Goal: Task Accomplishment & Management: Manage account settings

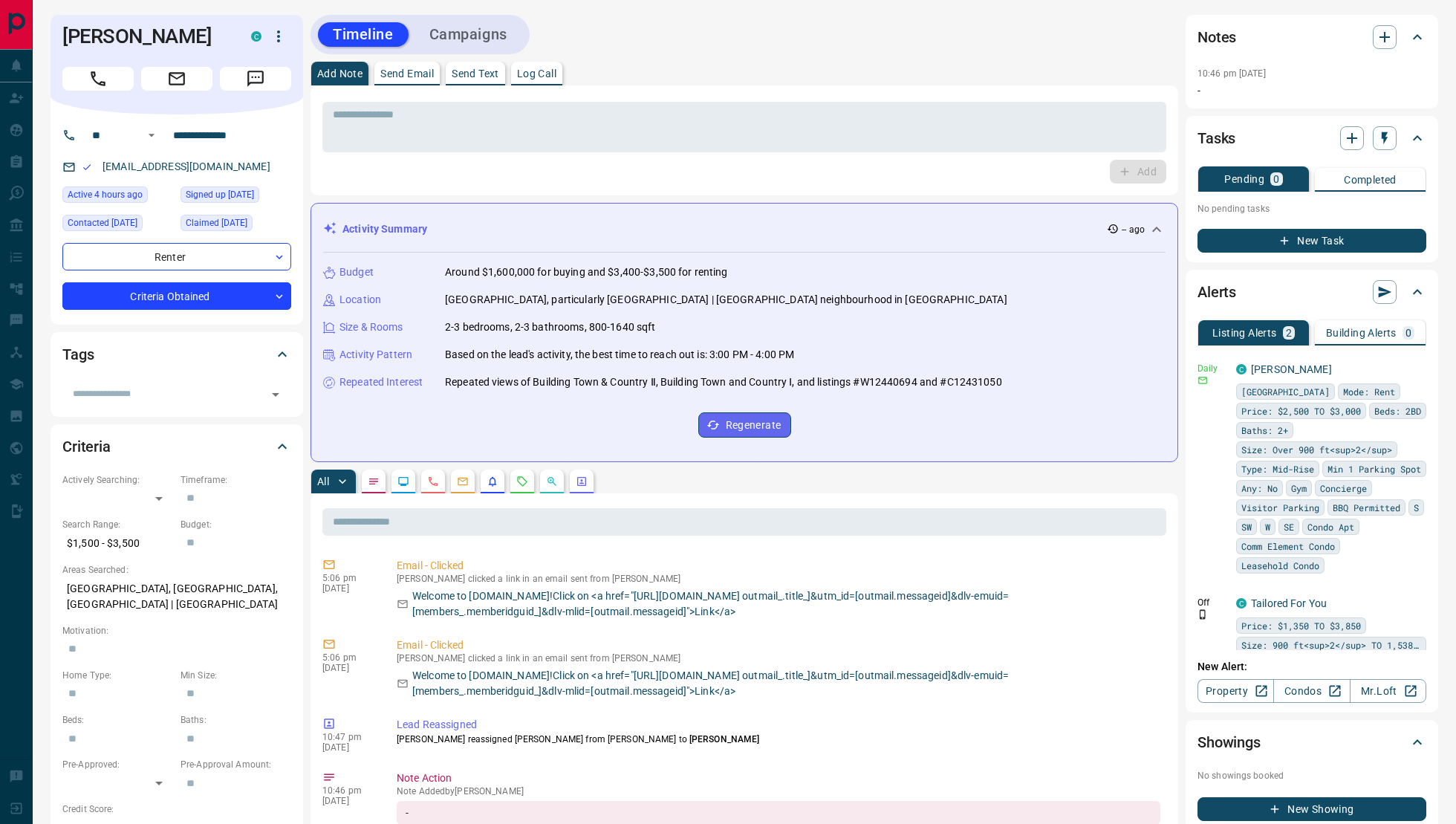
scroll to position [1001, 0]
click at [466, 484] on icon "Emails" at bounding box center [463, 481] width 9 height 8
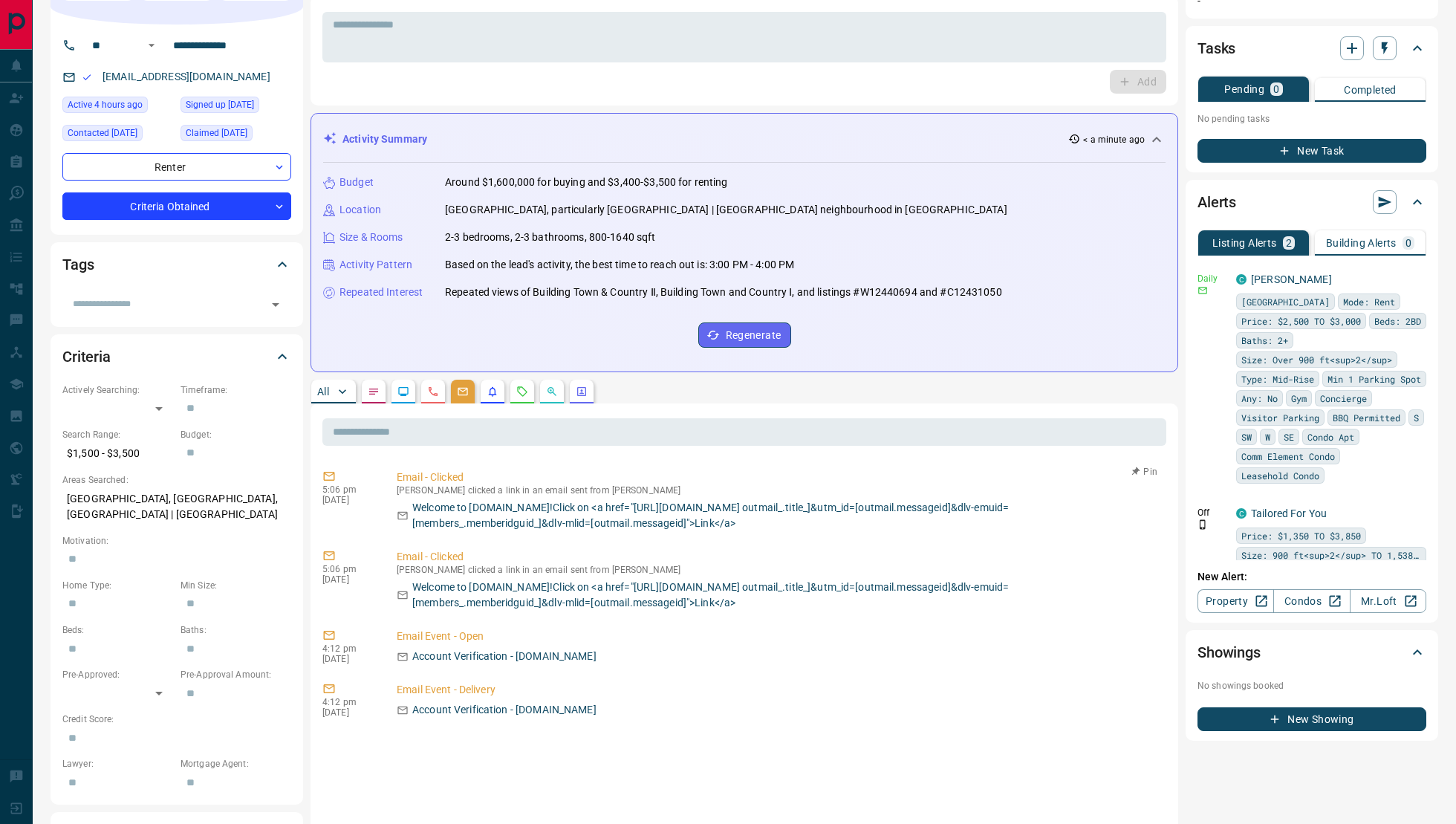
scroll to position [81, 0]
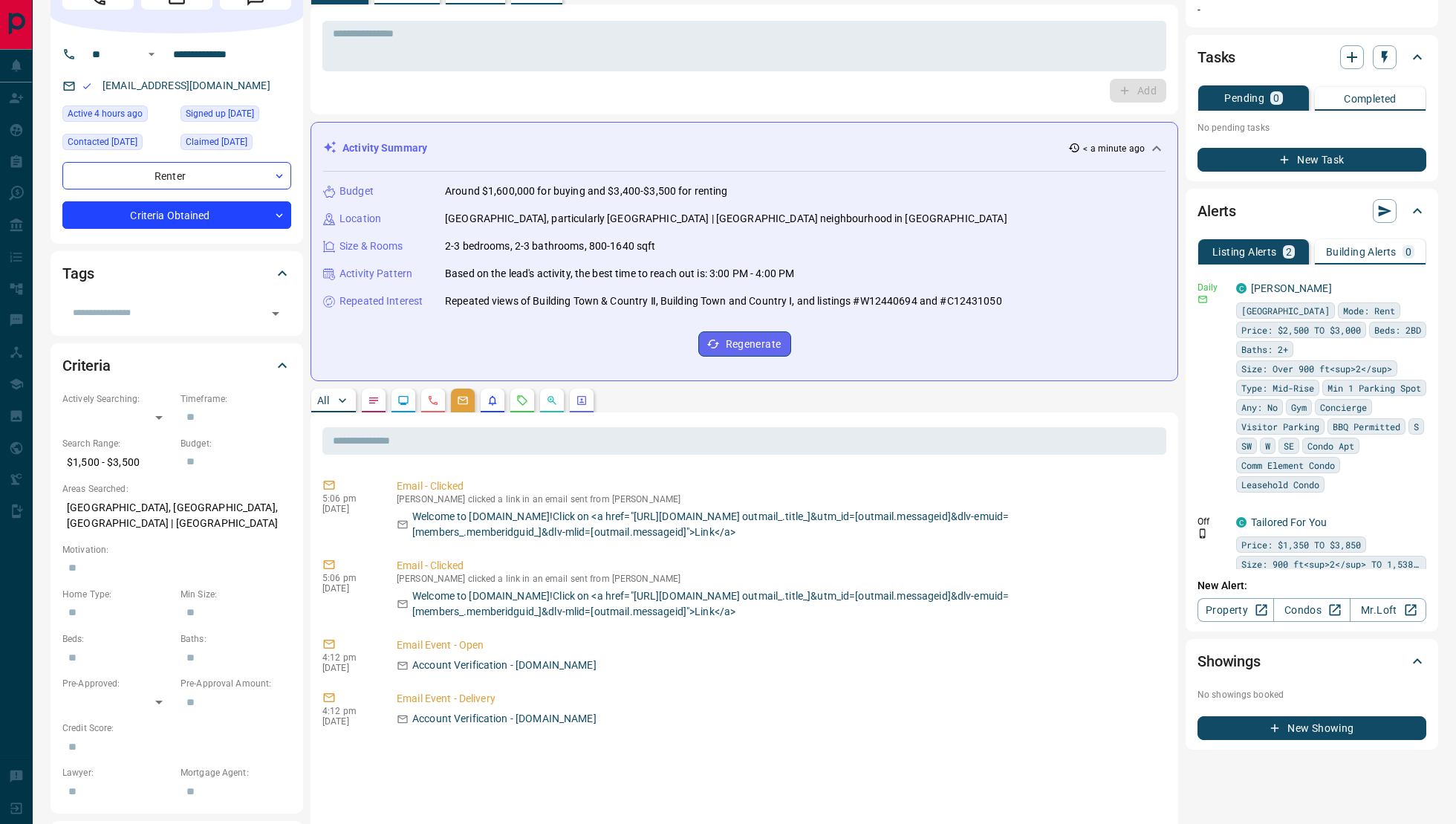
click at [523, 403] on icon "Requests" at bounding box center [523, 400] width 9 height 9
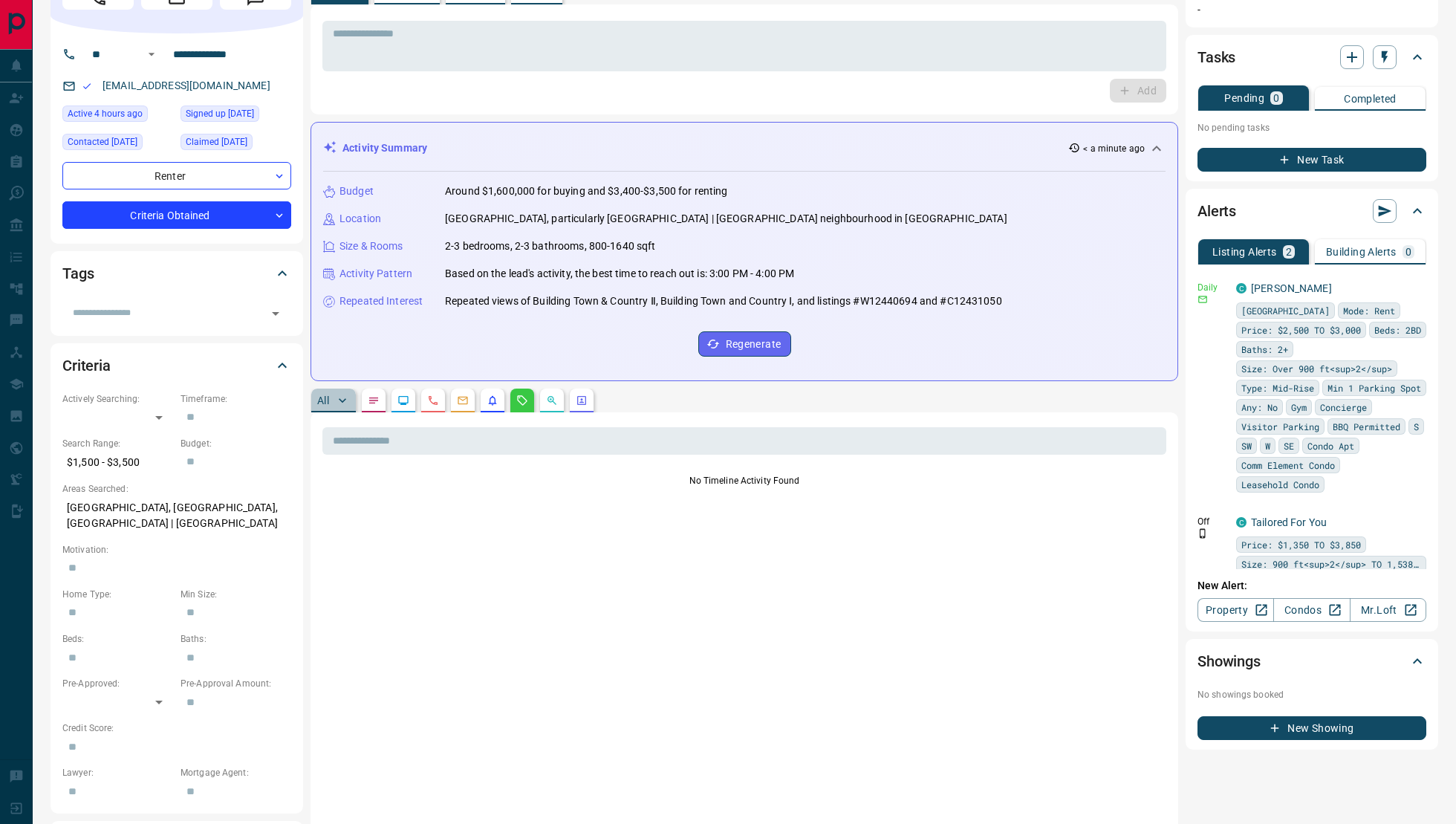
click at [325, 399] on p "All" at bounding box center [323, 400] width 12 height 10
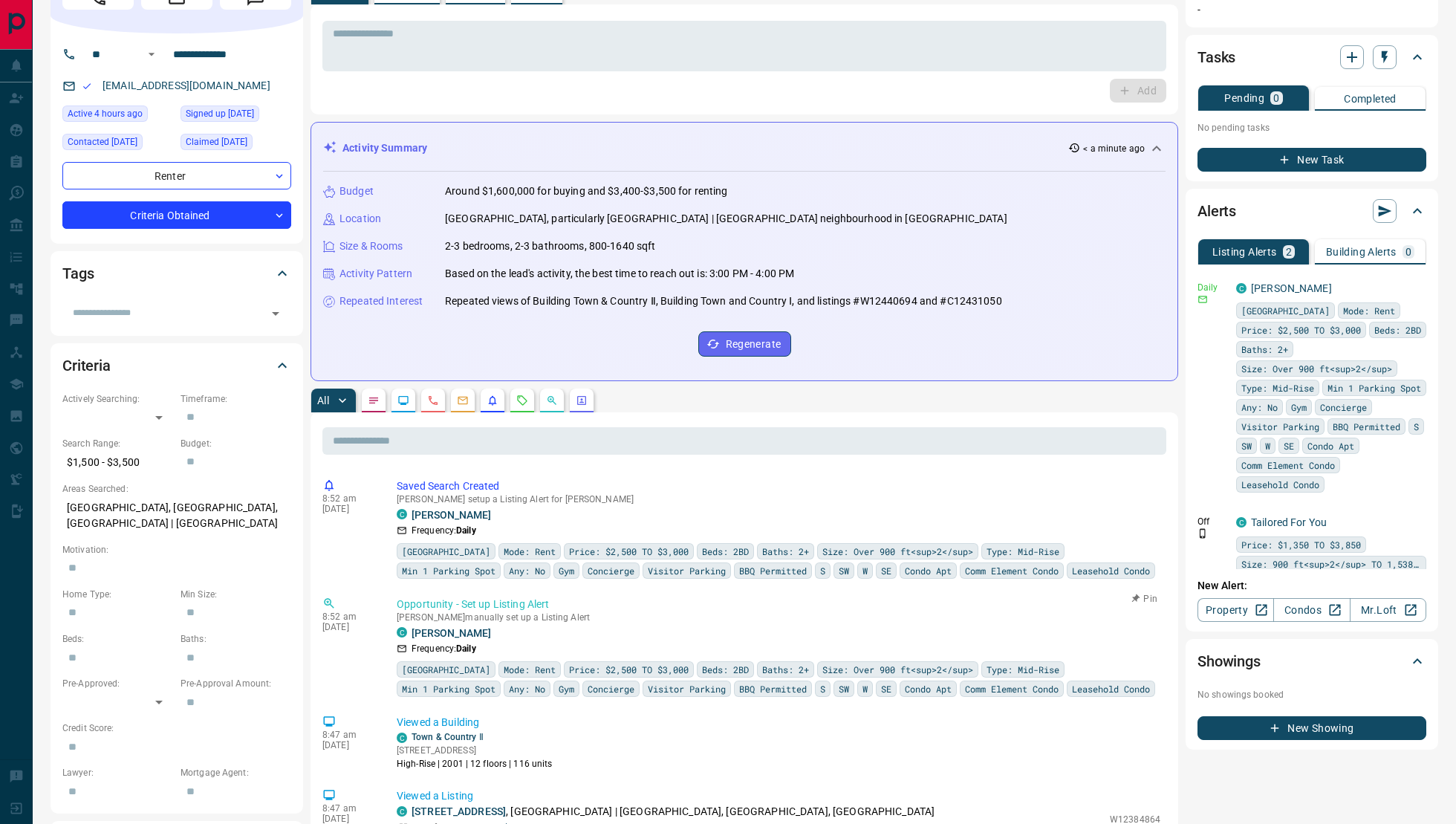
scroll to position [0, 0]
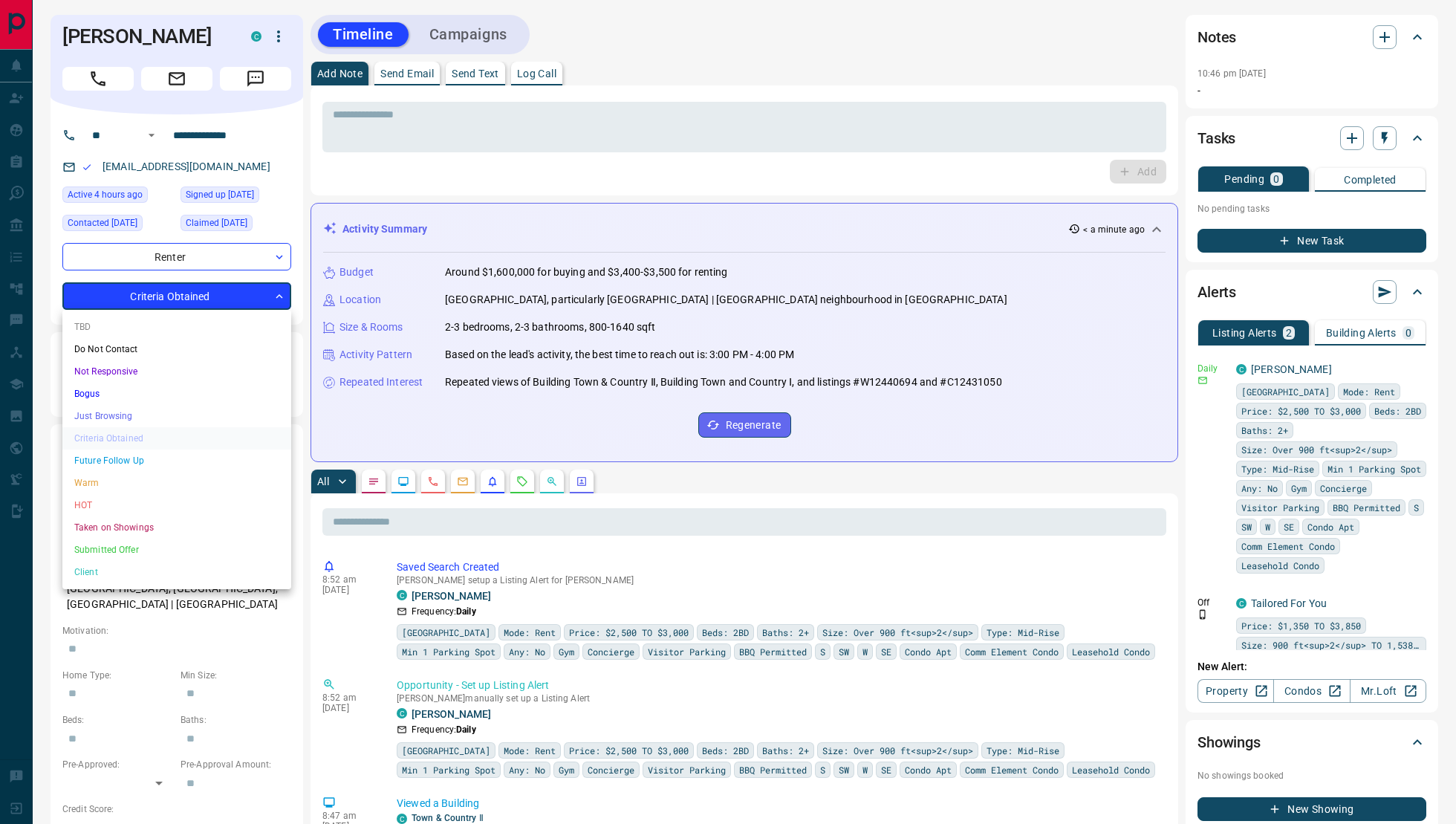
click at [189, 374] on li "Not Responsive" at bounding box center [176, 372] width 228 height 22
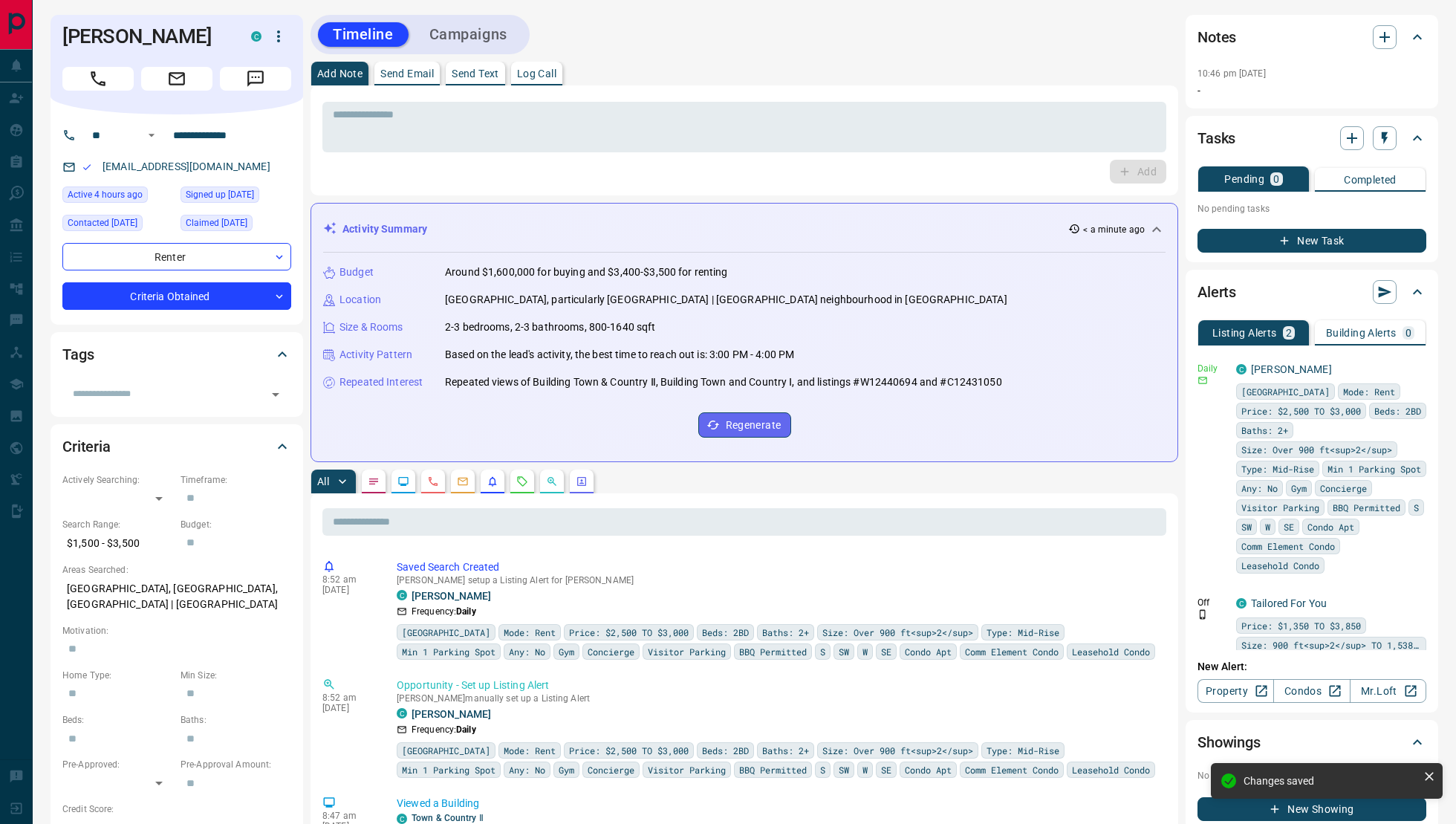
click at [529, 77] on p "Log Call" at bounding box center [537, 73] width 39 height 10
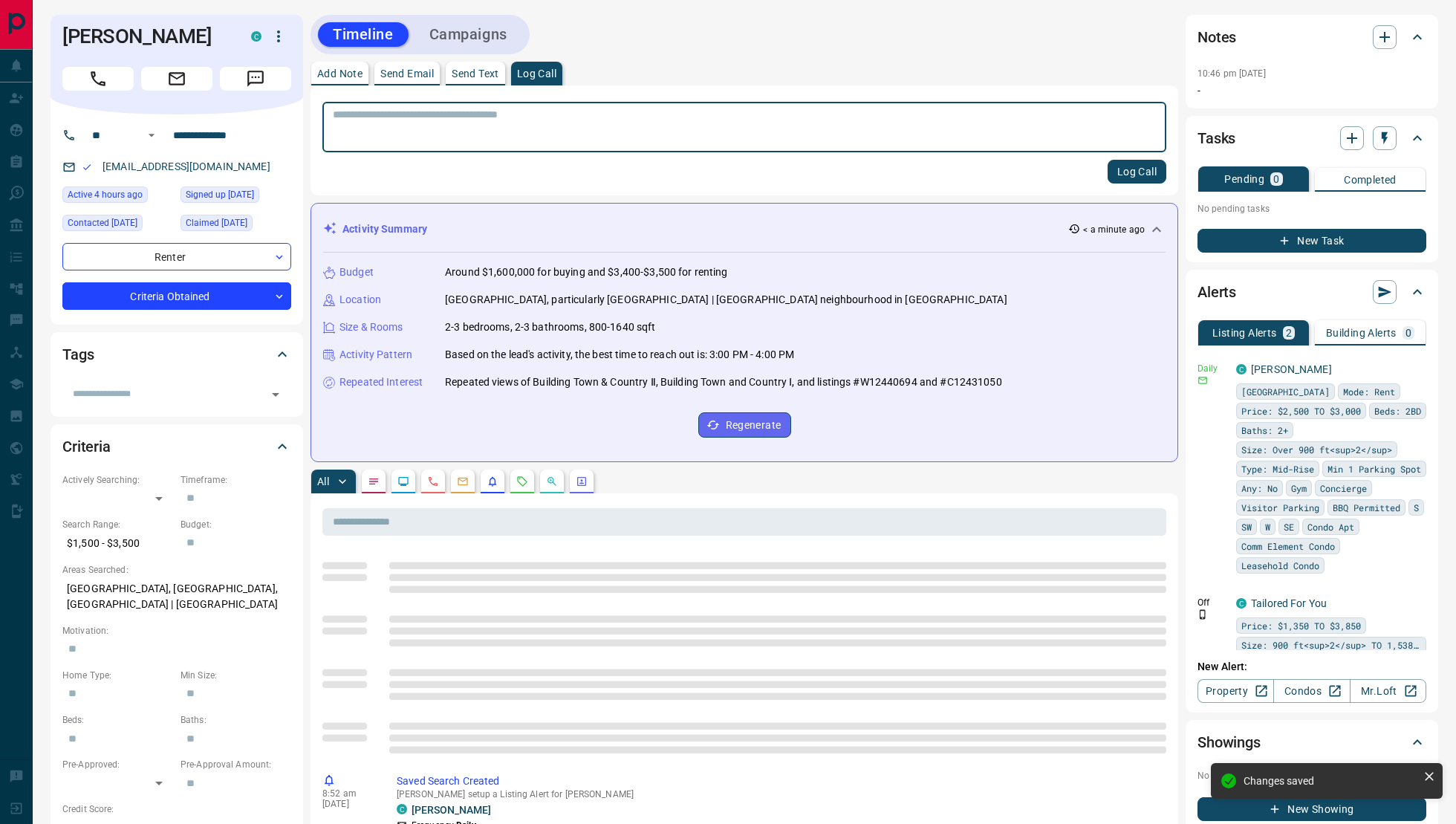
click at [529, 138] on textarea at bounding box center [744, 127] width 823 height 38
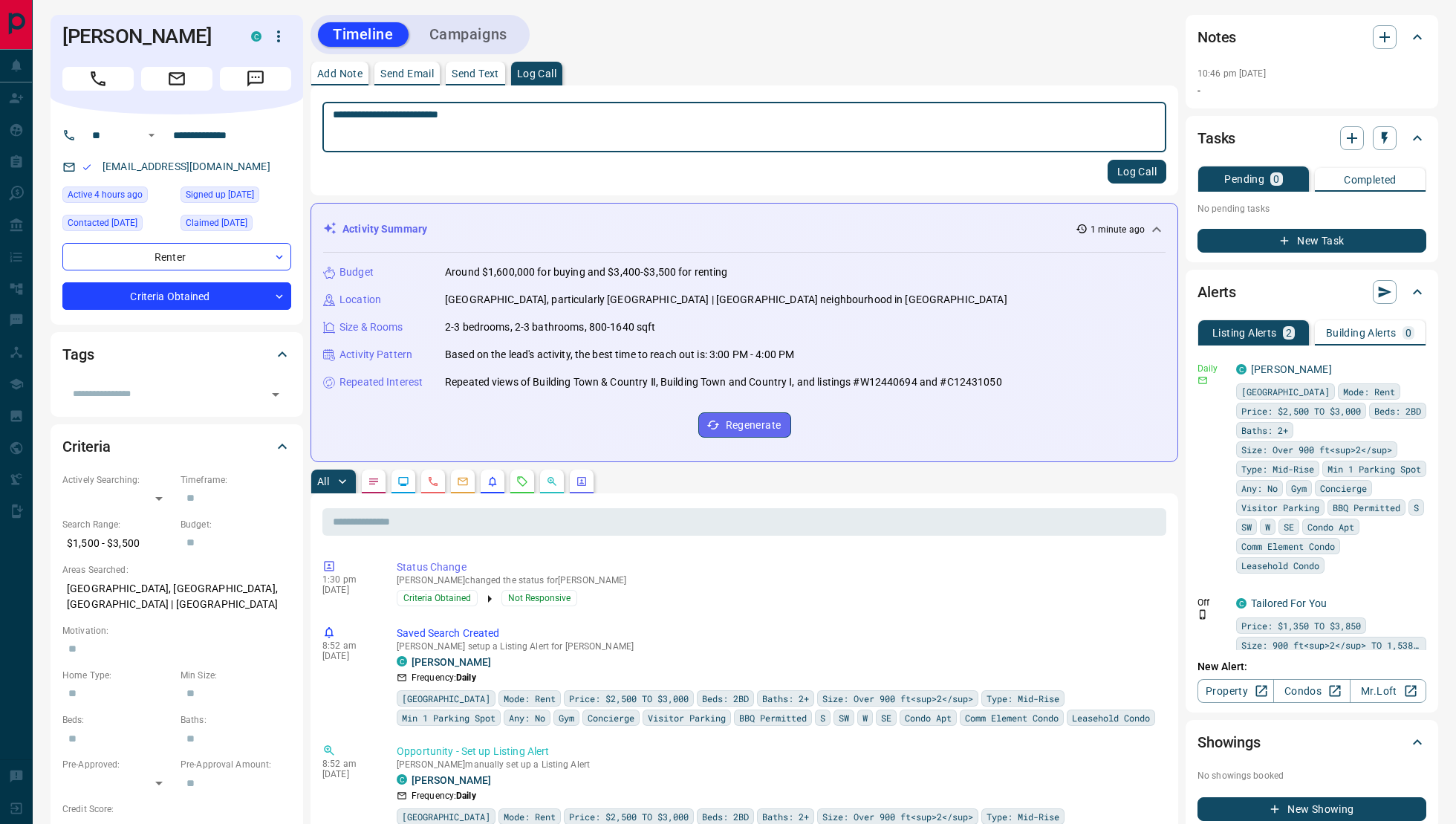
type textarea "**********"
click at [1134, 160] on button "Log Call" at bounding box center [1137, 172] width 58 height 24
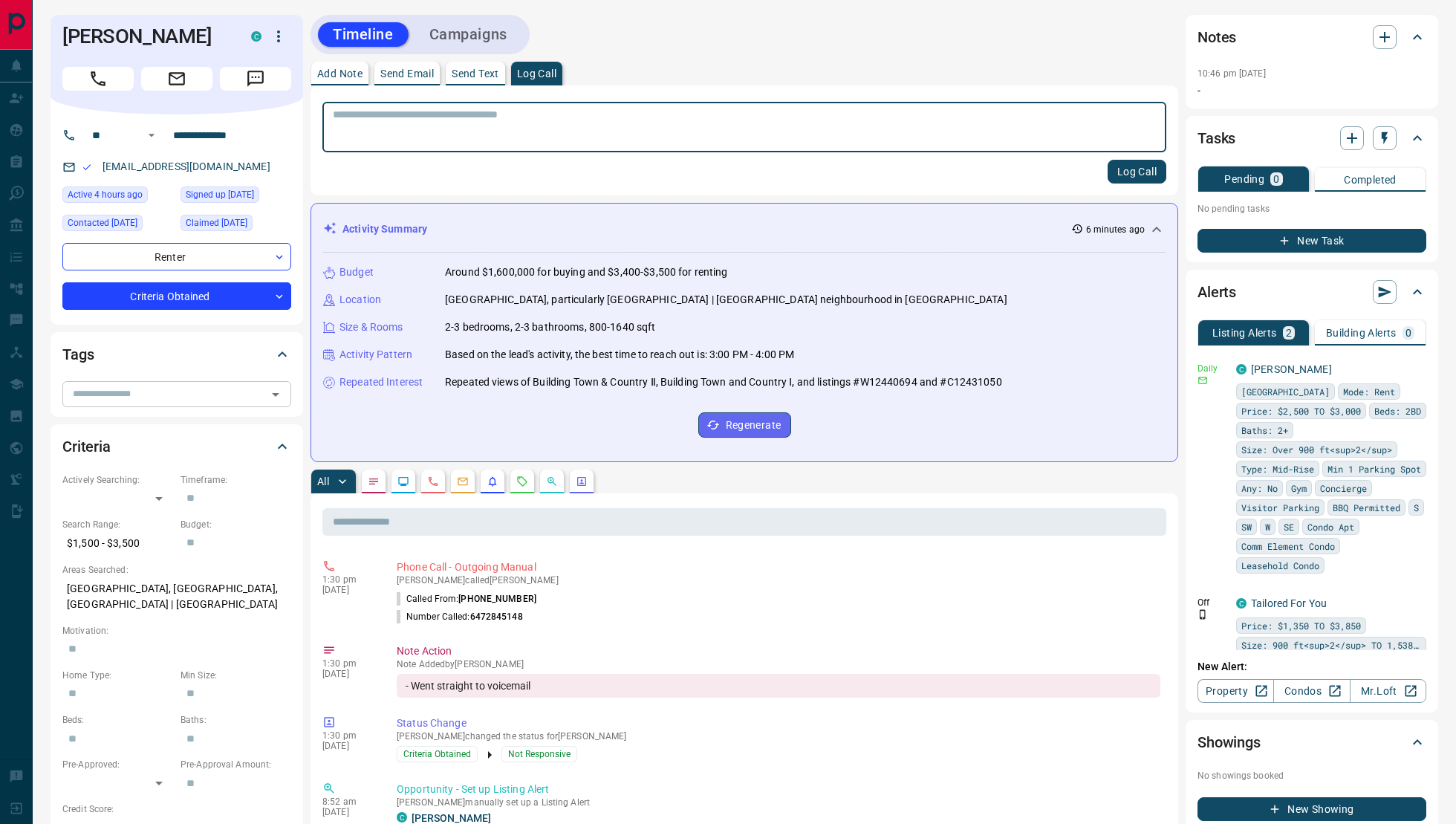
click at [276, 389] on icon "Open" at bounding box center [275, 394] width 18 height 18
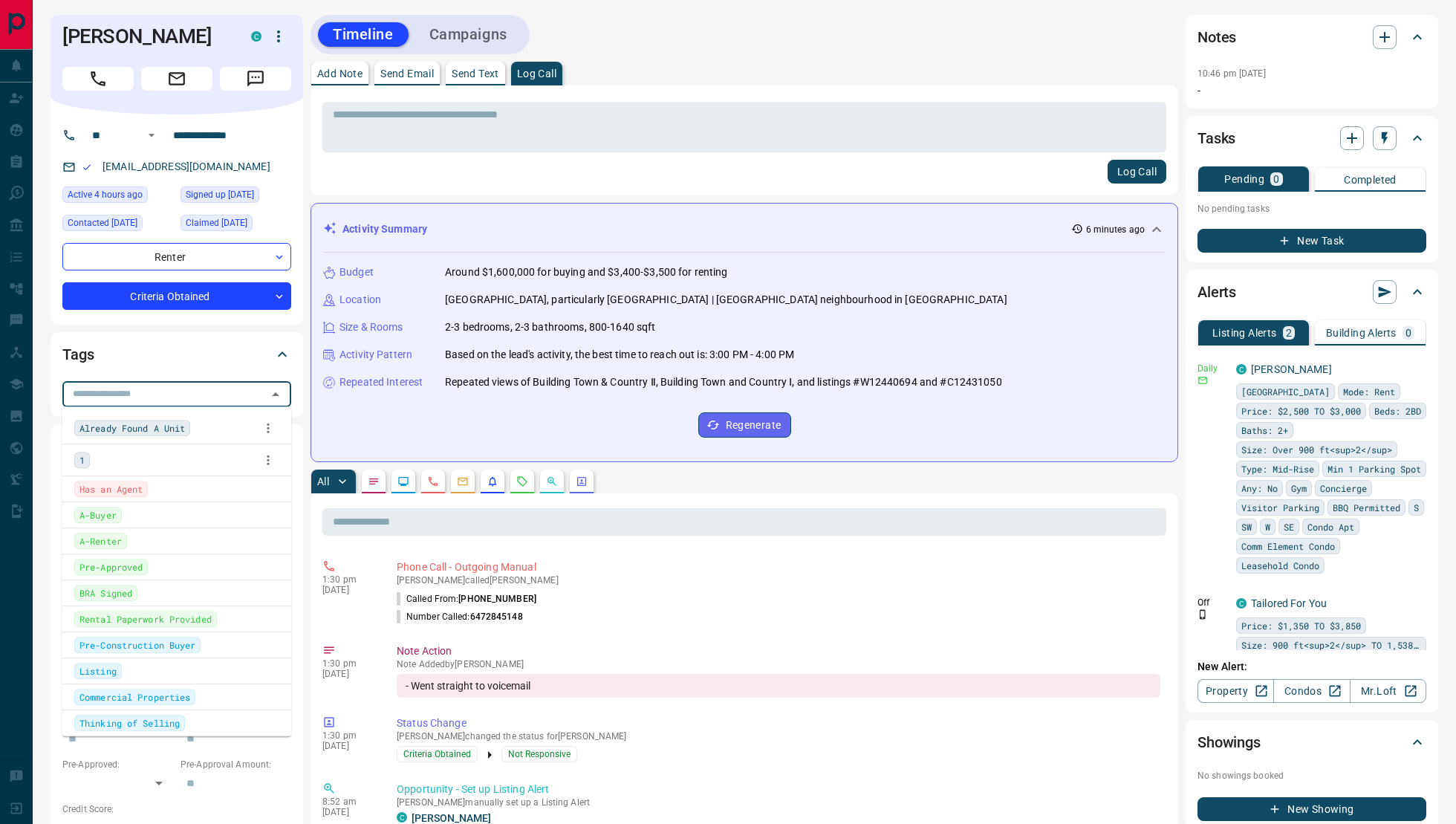
click at [196, 455] on div "1" at bounding box center [176, 460] width 205 height 22
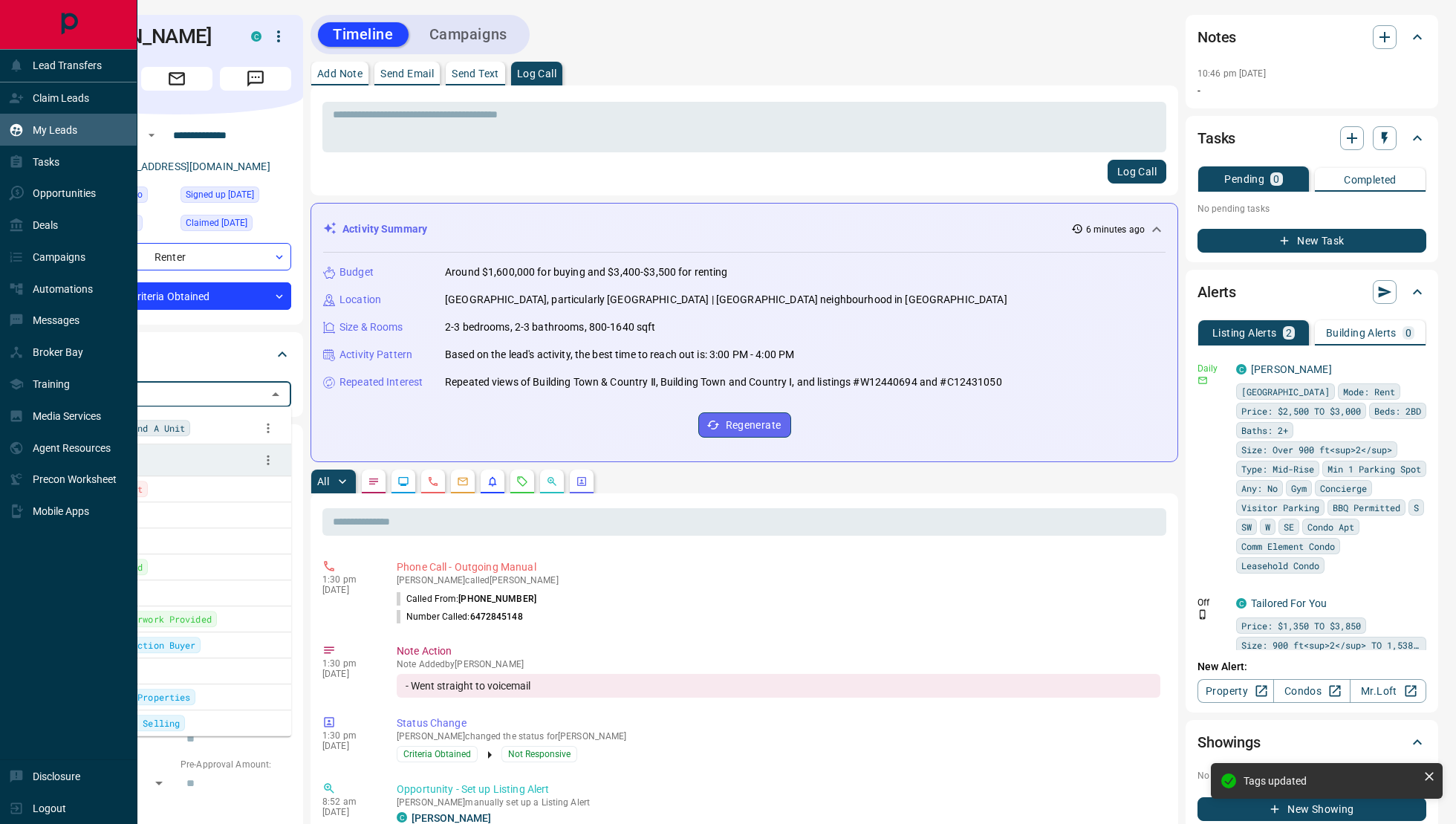
click at [33, 127] on p "My Leads" at bounding box center [55, 130] width 45 height 12
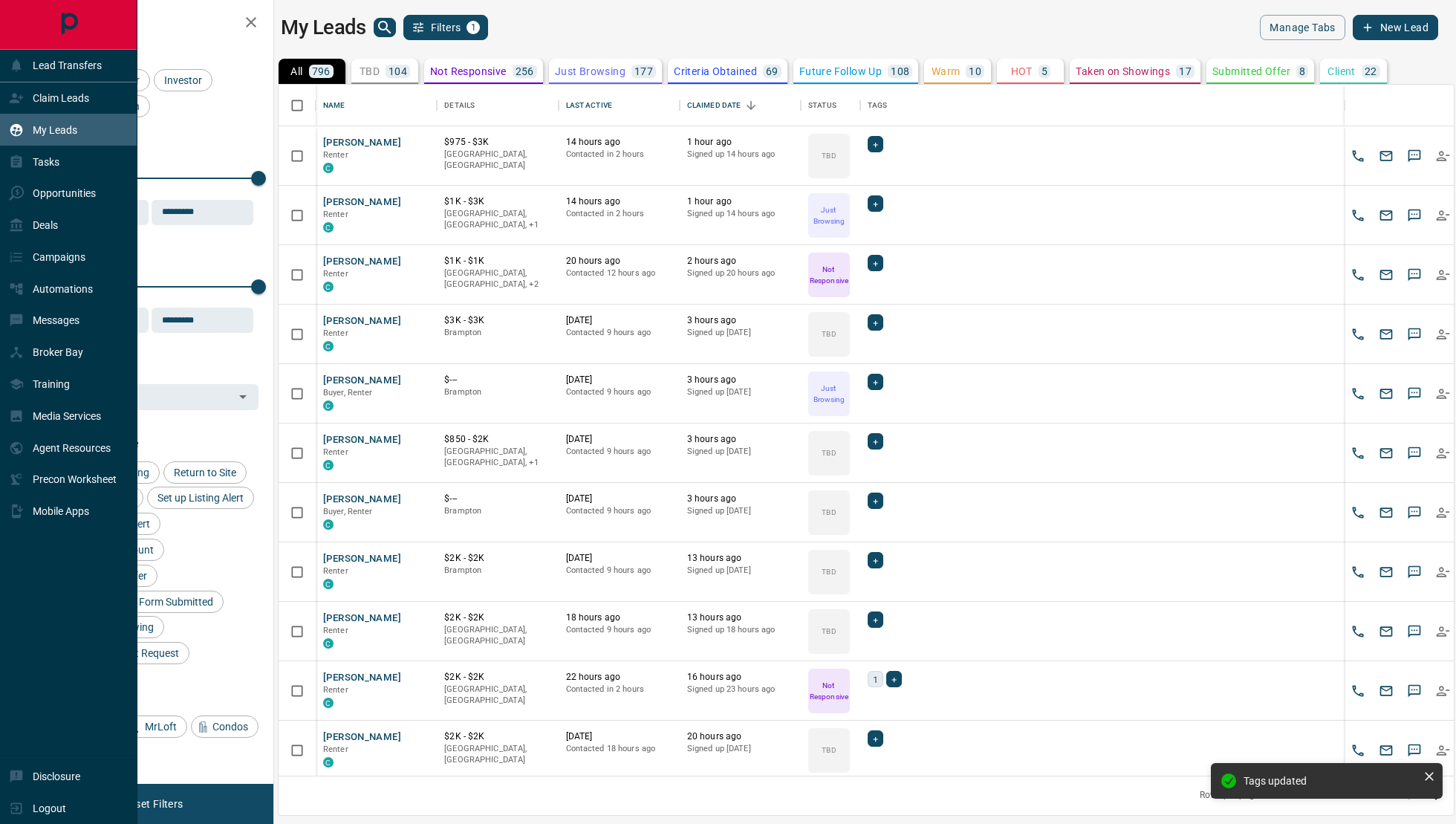
scroll to position [692, 1176]
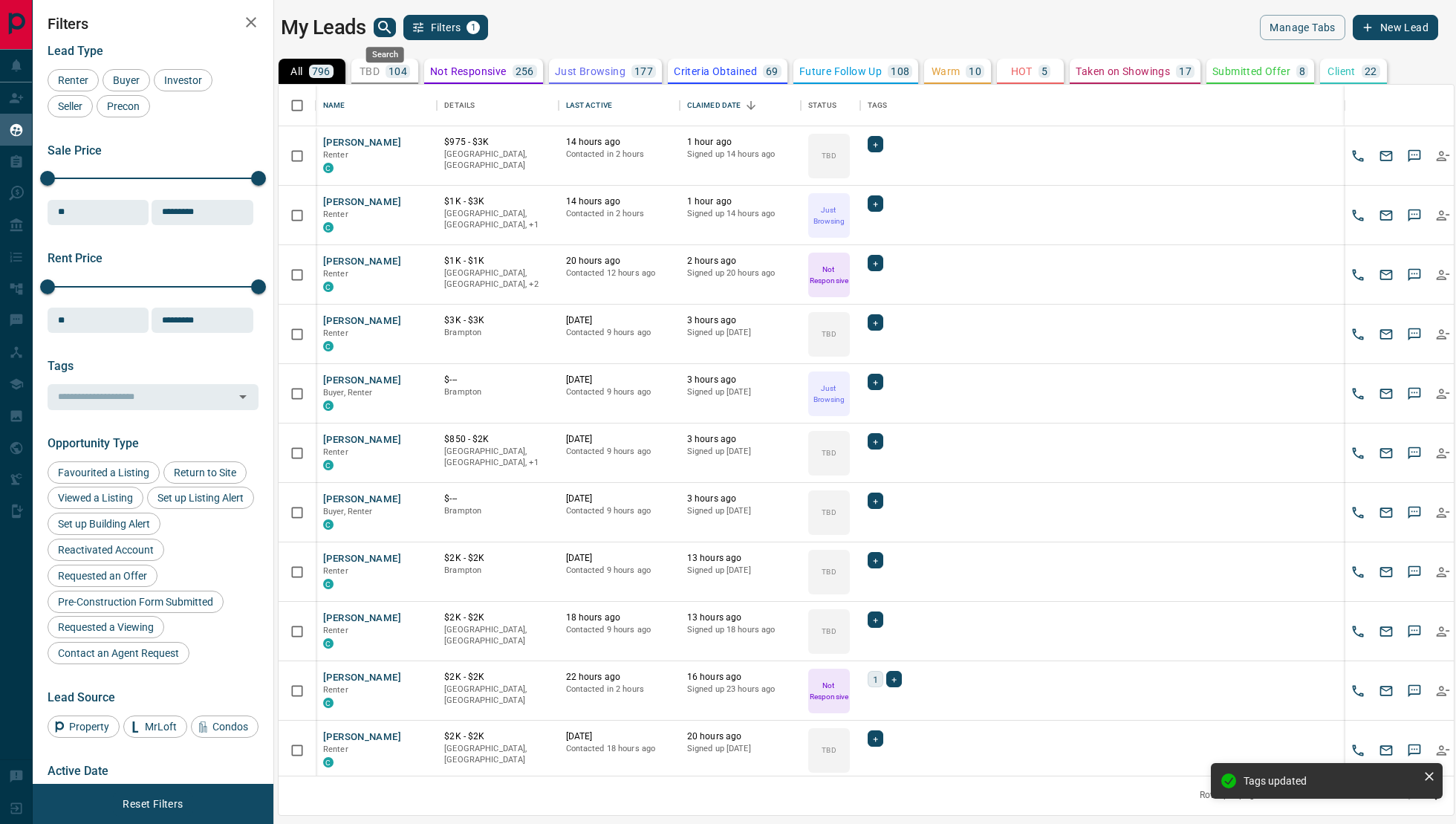
click at [380, 21] on icon "search button" at bounding box center [384, 27] width 18 height 18
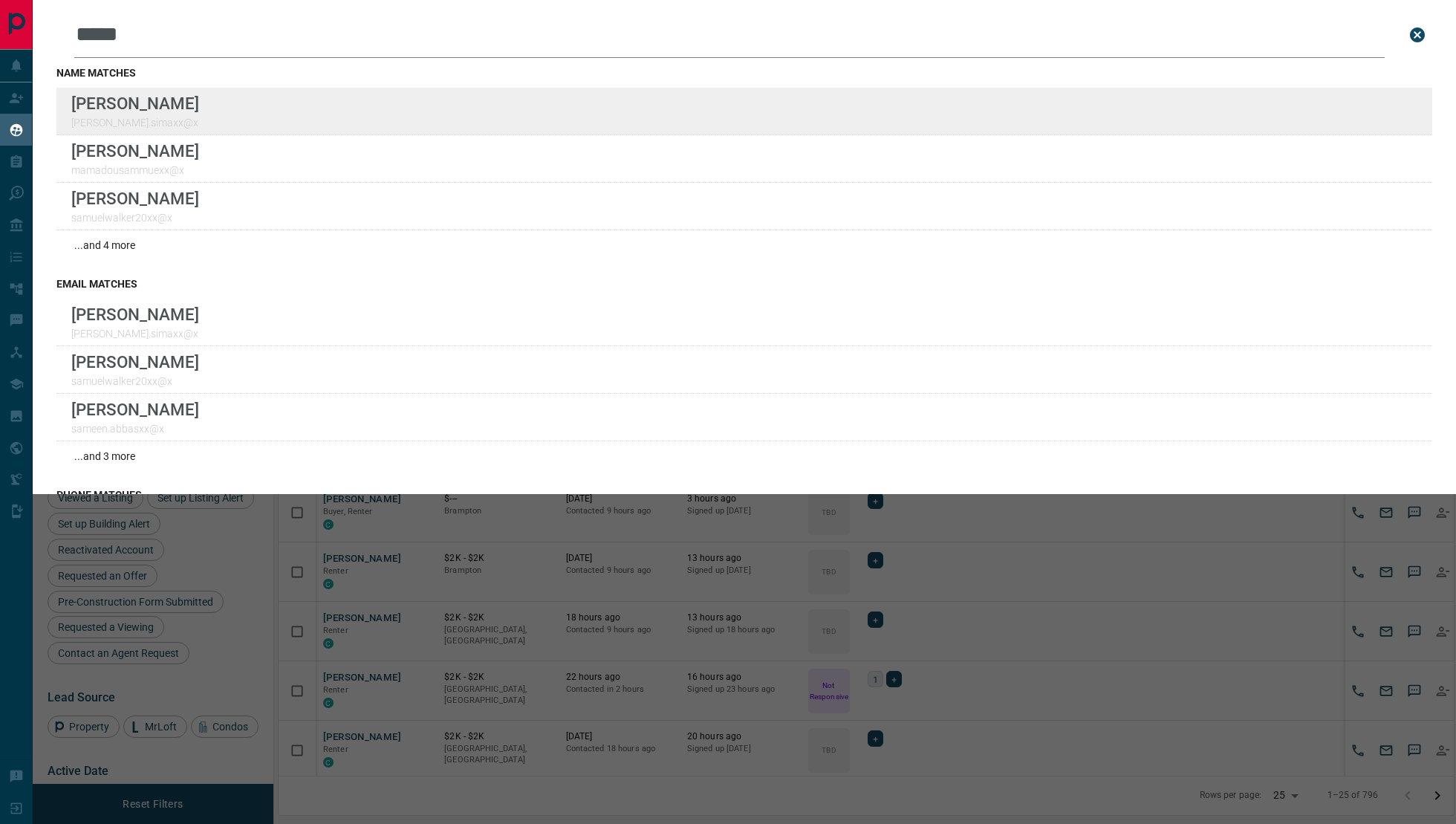
type input "*****"
click at [0, 0] on div "Lead Transfers Claim Leads My Leads Tasks Opportunities Deals Campaigns Automat…" at bounding box center [728, 402] width 1456 height 805
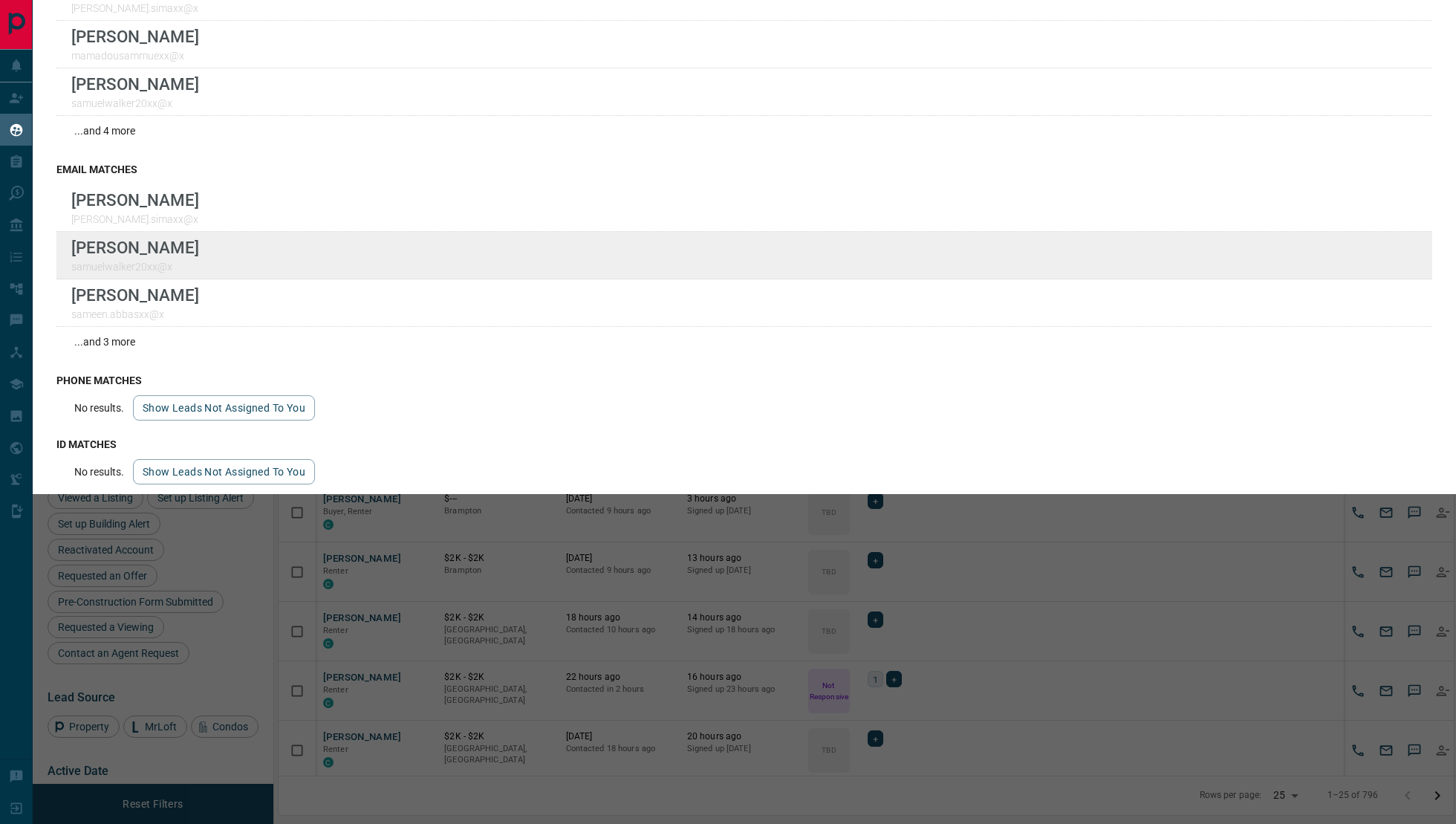
scroll to position [123, 0]
